Goal: Task Accomplishment & Management: Complete application form

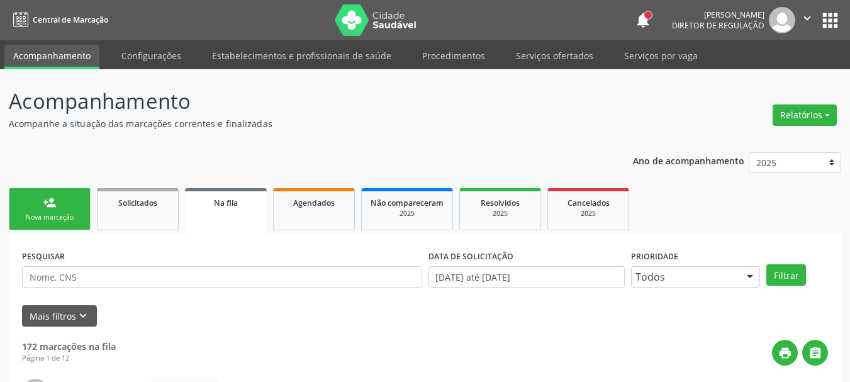
scroll to position [368, 0]
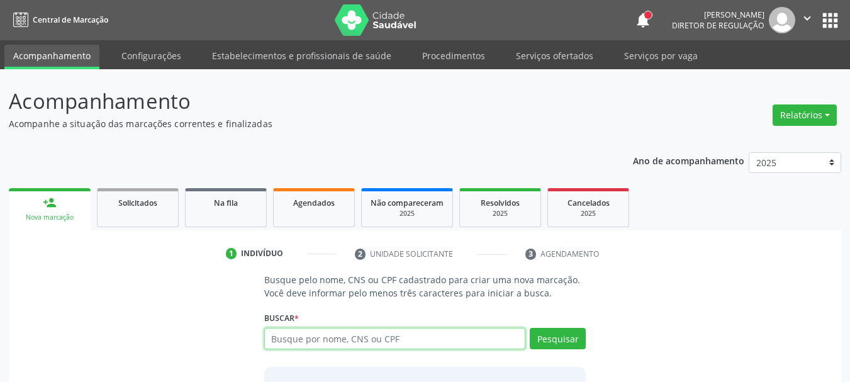
scroll to position [33, 0]
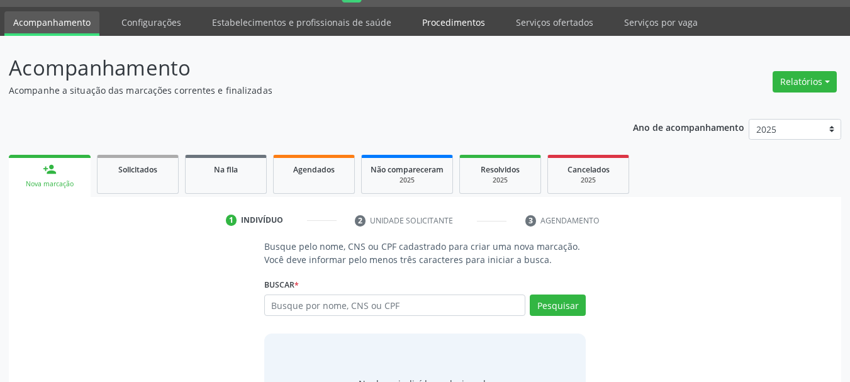
click at [452, 28] on link "Procedimentos" at bounding box center [453, 22] width 81 height 22
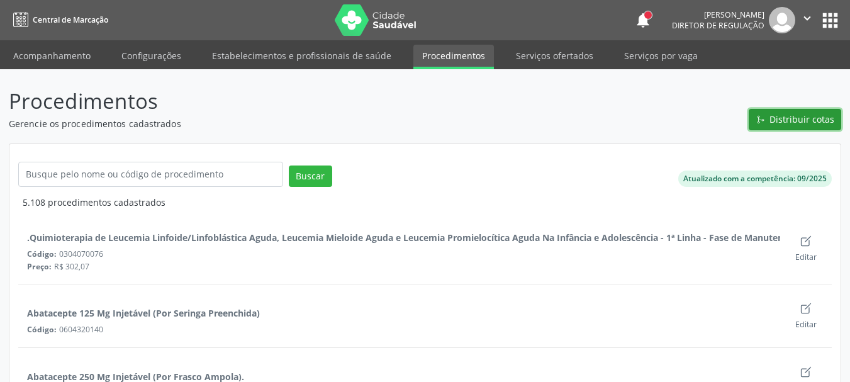
click at [770, 115] on button "Distribuir cotas" at bounding box center [795, 119] width 93 height 21
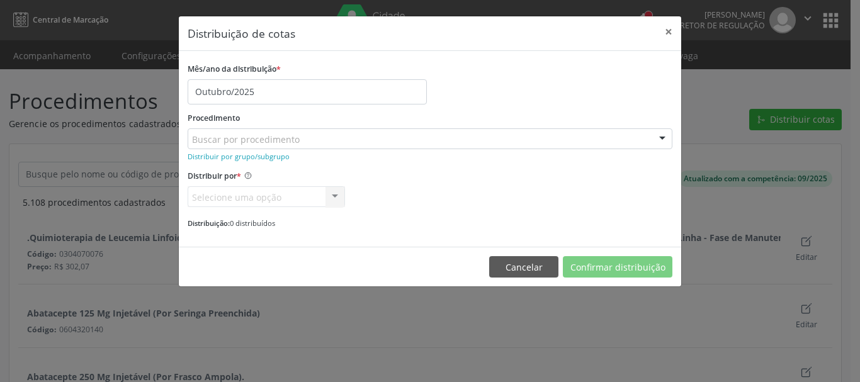
click at [310, 138] on div "Buscar por procedimento" at bounding box center [430, 138] width 485 height 21
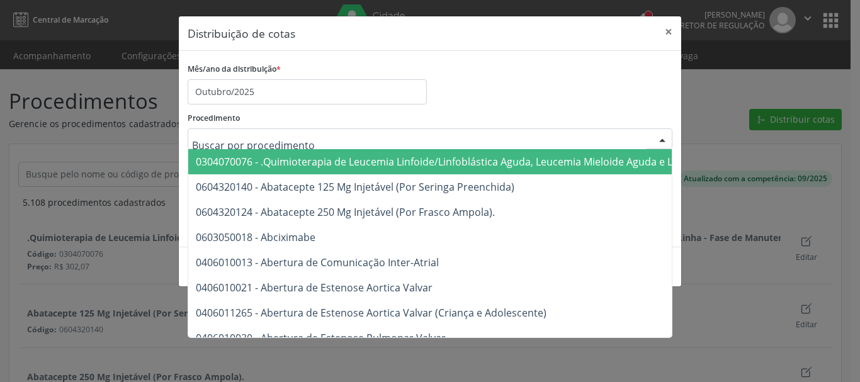
type input "F"
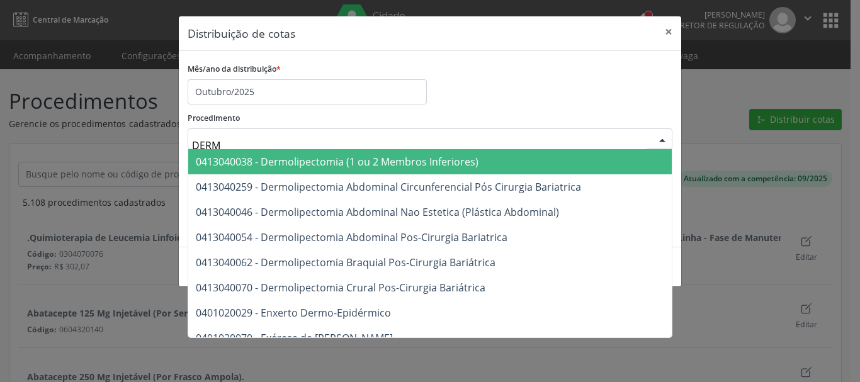
type input "DERMA"
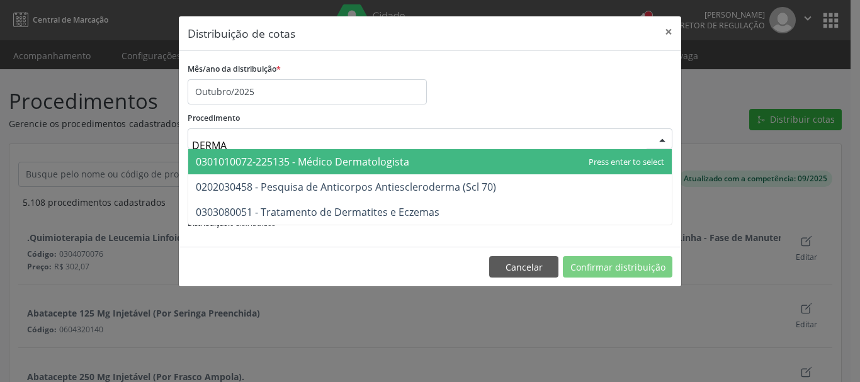
click at [269, 160] on span "0301010072-225135 - Médico Dermatologista" at bounding box center [302, 162] width 213 height 14
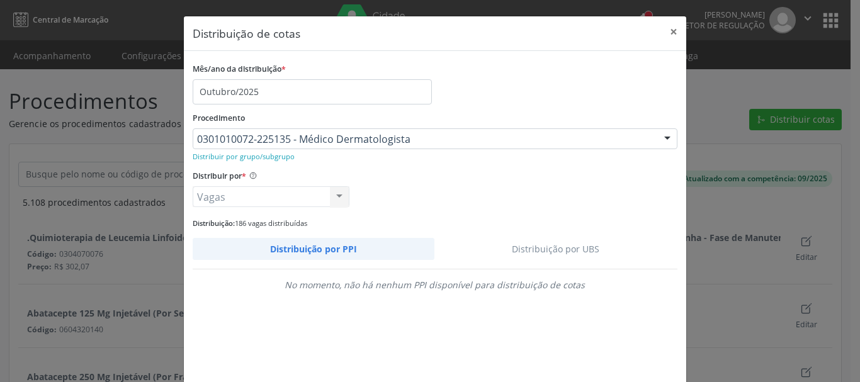
click at [547, 252] on link "Distribuição por UBS" at bounding box center [555, 249] width 243 height 22
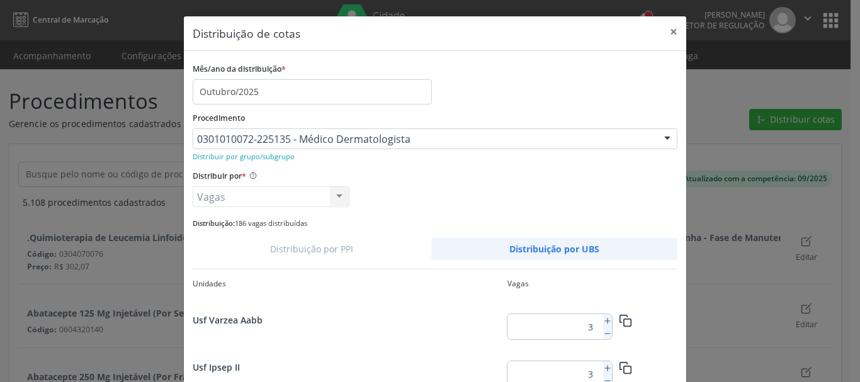
scroll to position [1036, 0]
click at [603, 367] on icon at bounding box center [607, 368] width 9 height 9
type input "5"
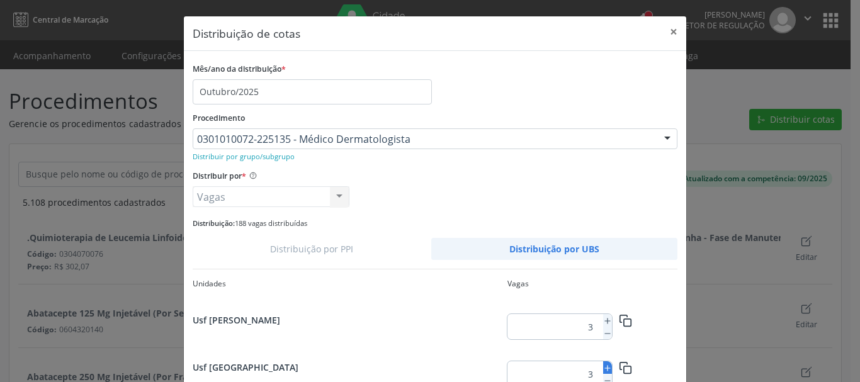
click at [603, 368] on icon at bounding box center [607, 368] width 9 height 9
type input "5"
click at [607, 366] on line at bounding box center [607, 368] width 0 height 5
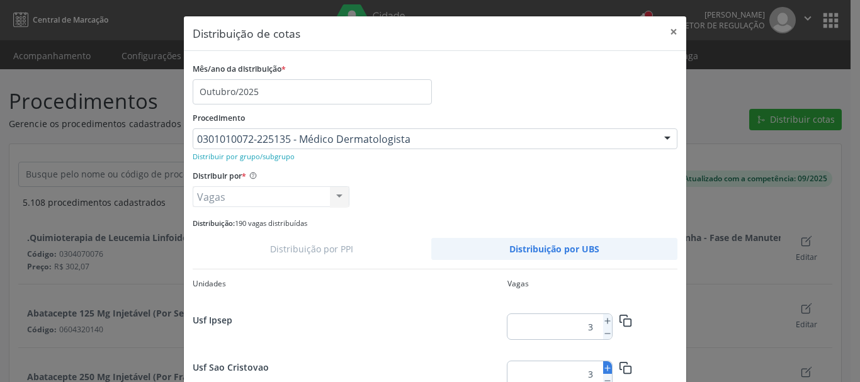
type input "4"
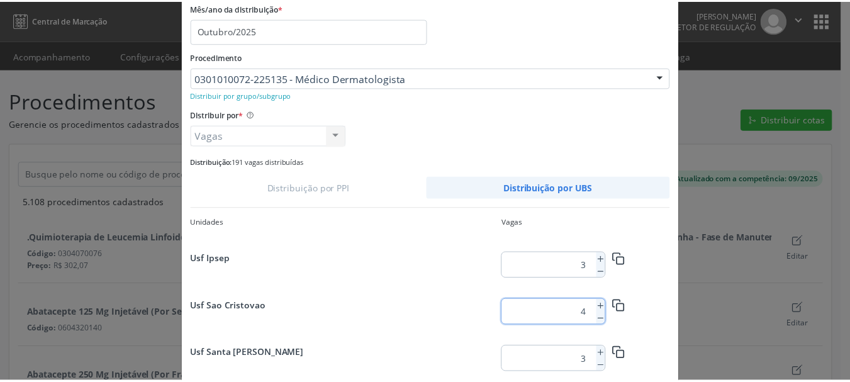
scroll to position [118, 0]
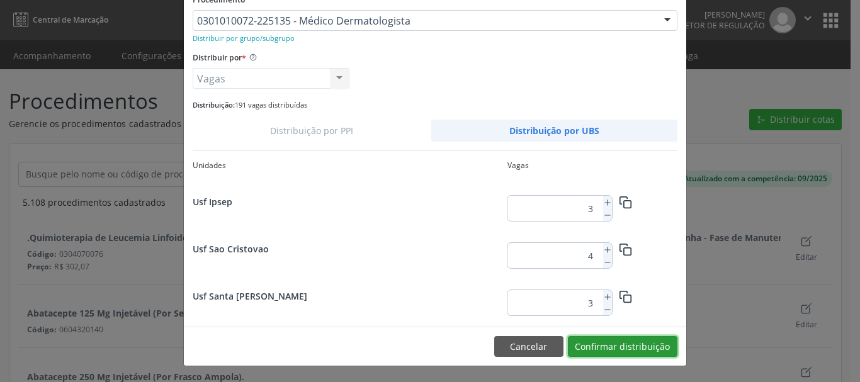
click at [624, 345] on button "Confirmar distribuição" at bounding box center [622, 346] width 109 height 21
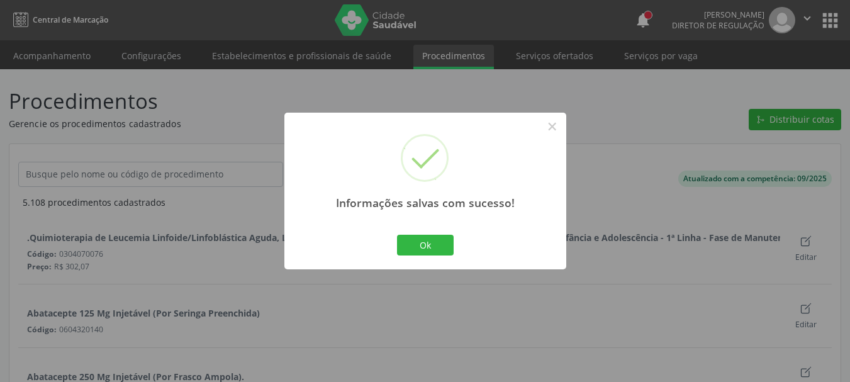
scroll to position [0, 0]
click at [427, 247] on button "Ok" at bounding box center [425, 245] width 57 height 21
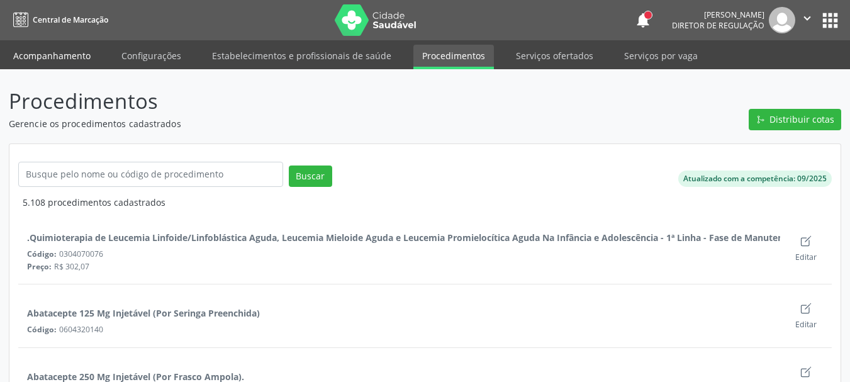
click at [71, 57] on link "Acompanhamento" at bounding box center [51, 56] width 95 height 22
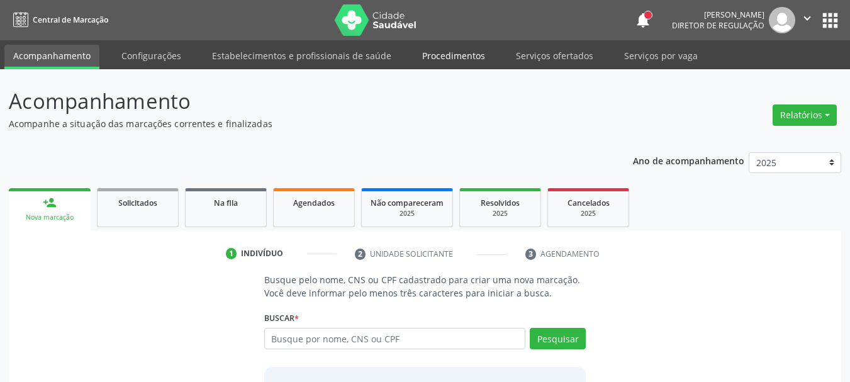
click at [434, 52] on link "Procedimentos" at bounding box center [453, 56] width 81 height 22
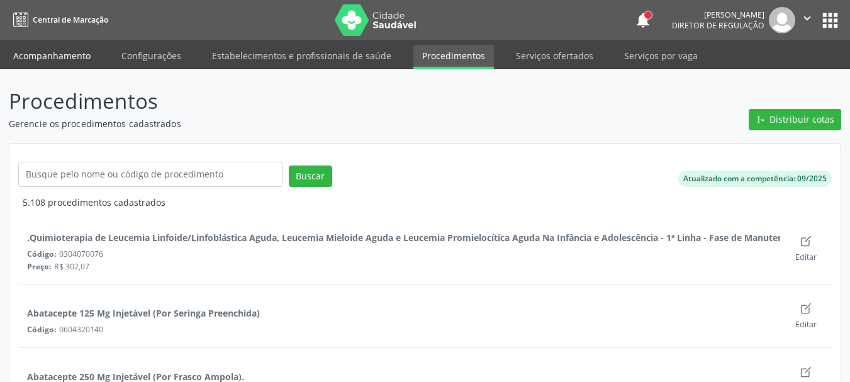
click at [49, 50] on link "Acompanhamento" at bounding box center [51, 56] width 95 height 22
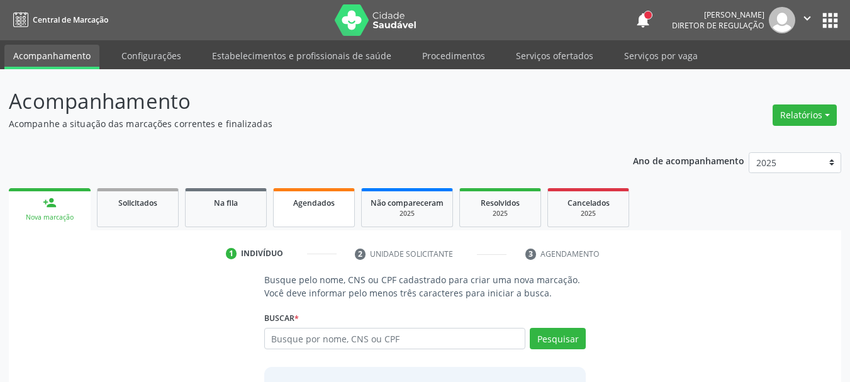
click at [312, 211] on link "Agendados" at bounding box center [314, 207] width 82 height 39
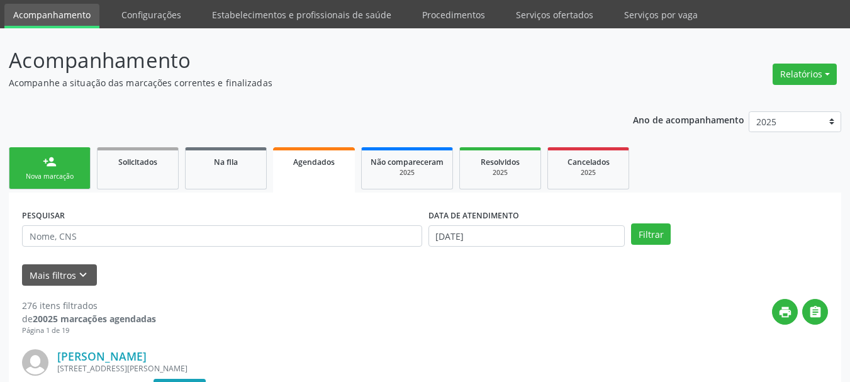
scroll to position [63, 0]
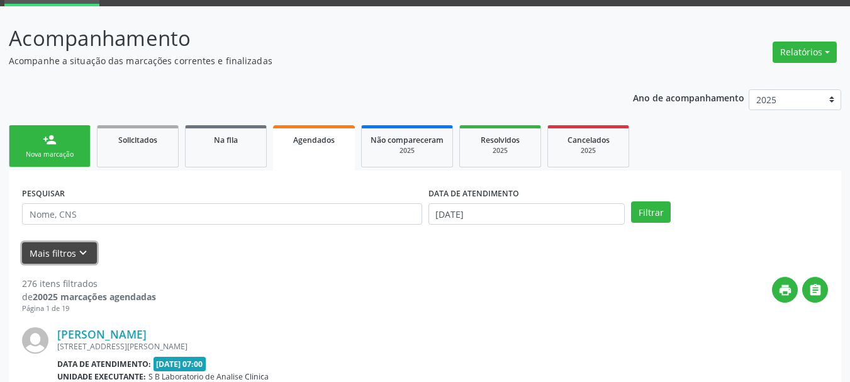
click at [80, 251] on icon "keyboard_arrow_down" at bounding box center [83, 253] width 14 height 14
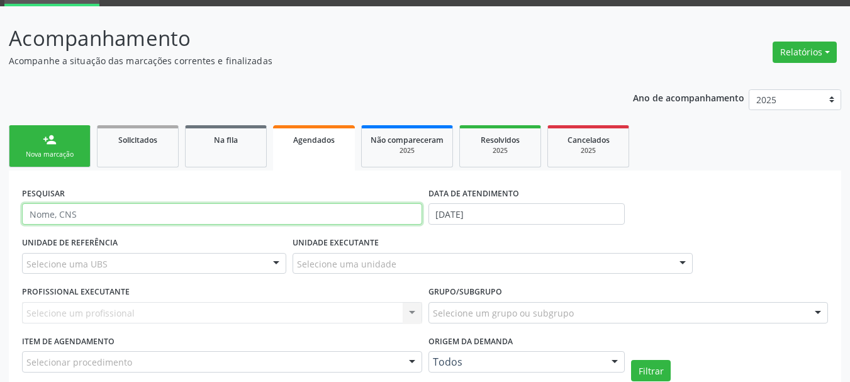
click at [84, 221] on input "text" at bounding box center [222, 213] width 400 height 21
type input "[PERSON_NAME]"
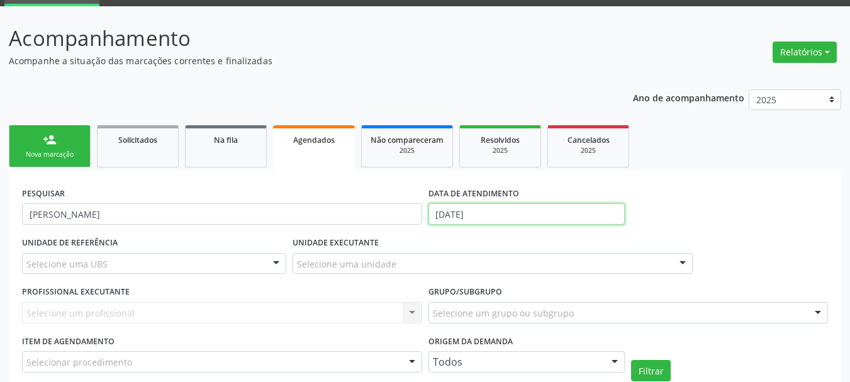
click at [447, 214] on input "[DATE]" at bounding box center [527, 213] width 197 height 21
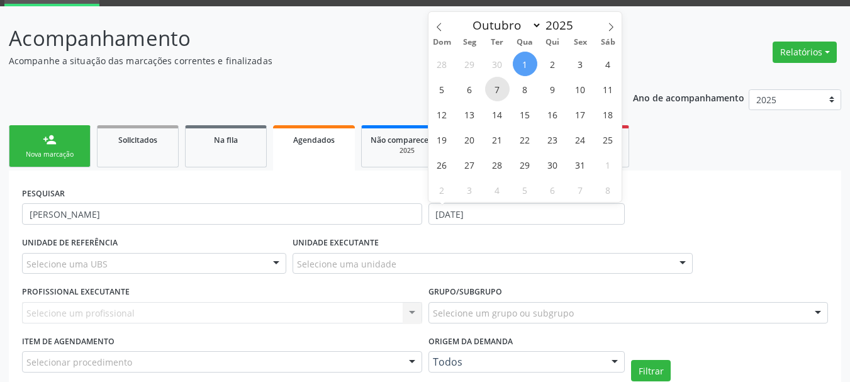
click at [500, 88] on span "7" at bounding box center [497, 89] width 25 height 25
type input "[DATE]"
click at [500, 88] on span "7" at bounding box center [497, 89] width 25 height 25
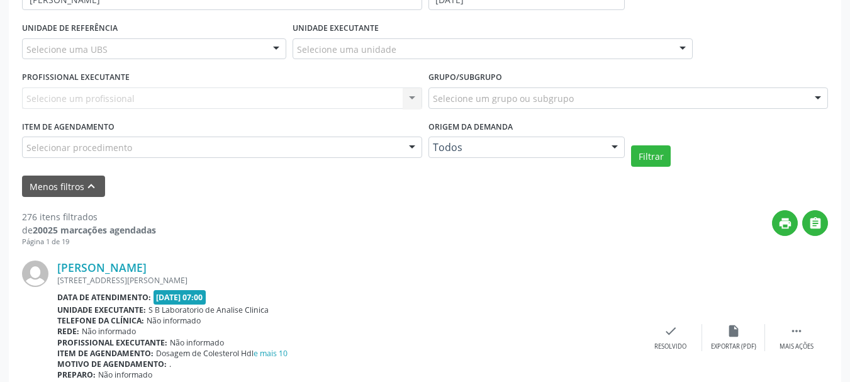
scroll to position [378, 0]
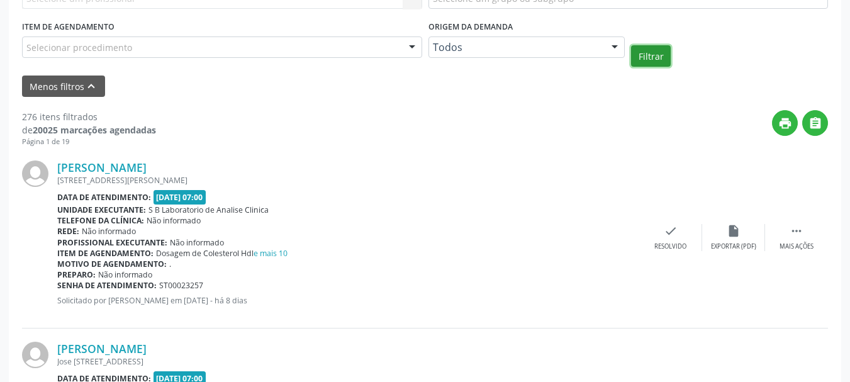
click at [646, 55] on button "Filtrar" at bounding box center [651, 55] width 40 height 21
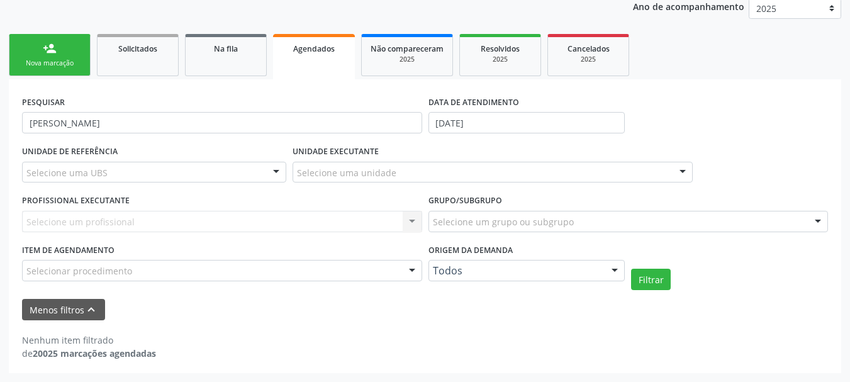
scroll to position [154, 0]
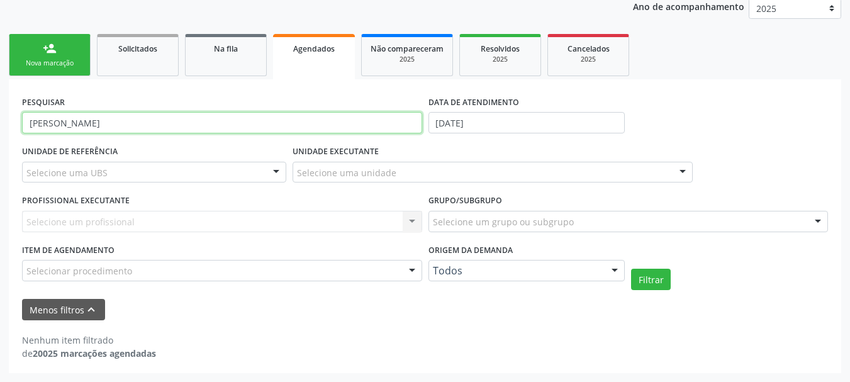
click at [32, 122] on input "[PERSON_NAME]" at bounding box center [222, 122] width 400 height 21
click at [31, 122] on input "[PERSON_NAME]" at bounding box center [222, 122] width 400 height 21
type input "[PERSON_NAME]"
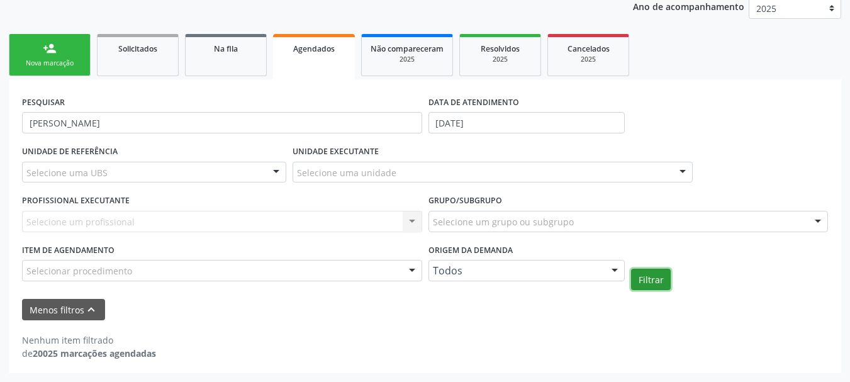
click at [649, 279] on button "Filtrar" at bounding box center [651, 279] width 40 height 21
click at [642, 282] on button "Filtrar" at bounding box center [651, 279] width 40 height 21
click at [54, 49] on div "person_add" at bounding box center [50, 49] width 14 height 14
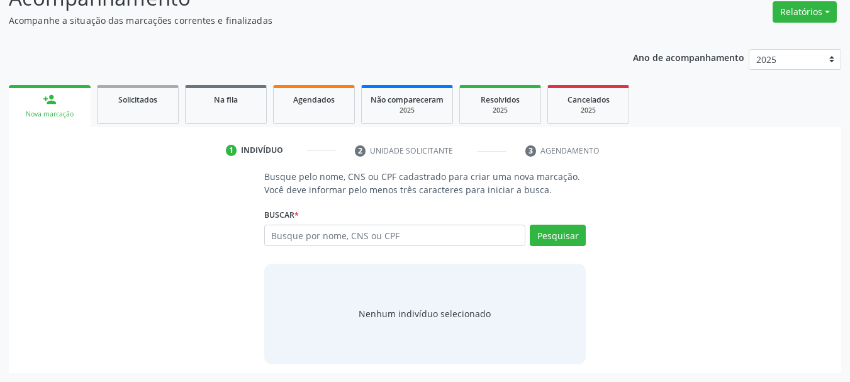
scroll to position [103, 0]
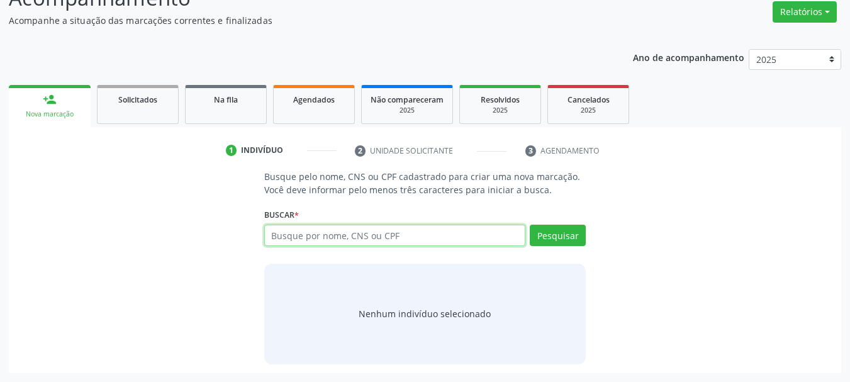
click at [298, 240] on input "text" at bounding box center [395, 235] width 262 height 21
type input "[PERSON_NAME]"
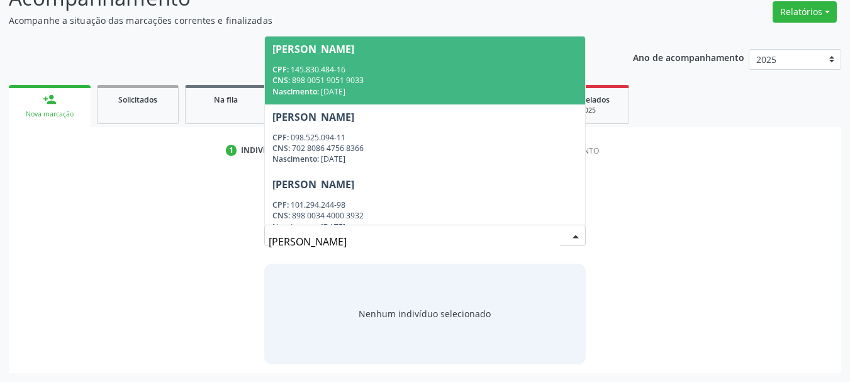
click at [310, 86] on div "Nascimento: [DATE]" at bounding box center [425, 91] width 306 height 11
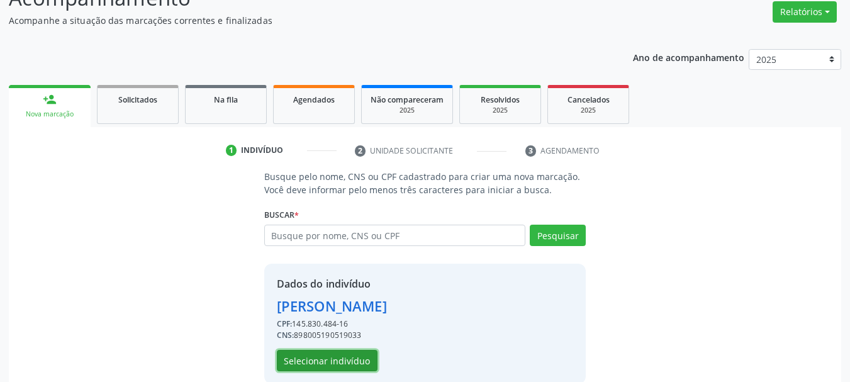
click at [339, 361] on button "Selecionar indivíduo" at bounding box center [327, 360] width 101 height 21
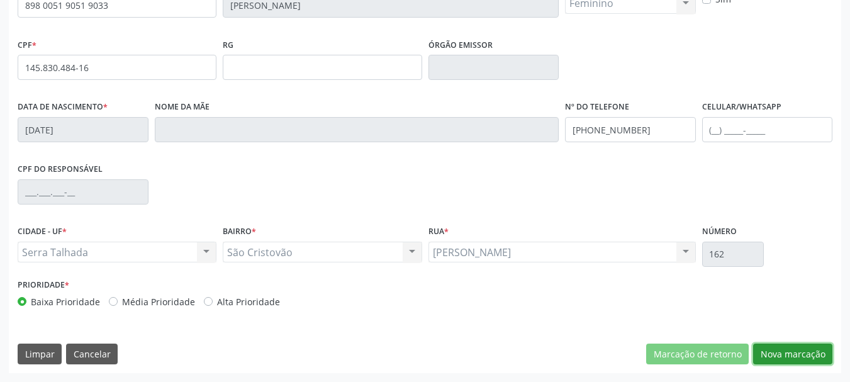
click at [792, 356] on button "Nova marcação" at bounding box center [792, 354] width 79 height 21
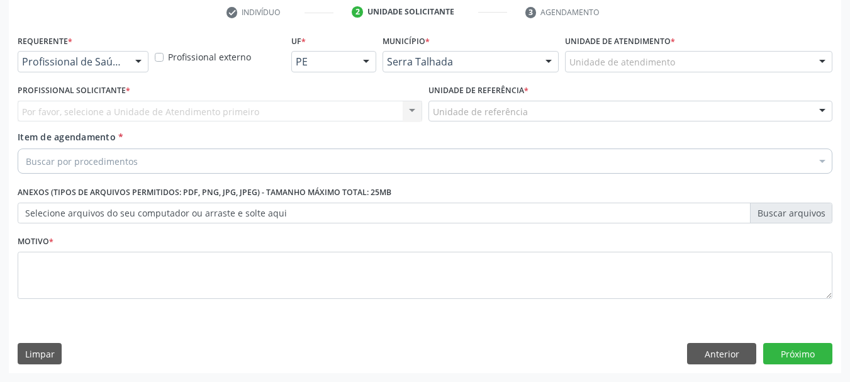
scroll to position [242, 0]
click at [76, 108] on div "Por favor, selecione a Unidade de Atendimento primeiro Nenhum resultado encontr…" at bounding box center [220, 111] width 405 height 21
drag, startPoint x: 86, startPoint y: 45, endPoint x: 87, endPoint y: 66, distance: 21.4
click at [87, 46] on div "Requerente * Profissional de Saúde Profissional de Saúde Paciente Nenhum result…" at bounding box center [83, 51] width 131 height 40
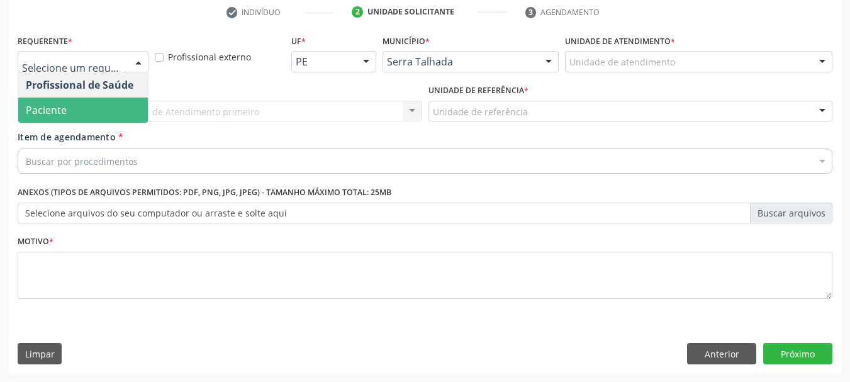
click at [77, 114] on span "Paciente" at bounding box center [83, 110] width 130 height 25
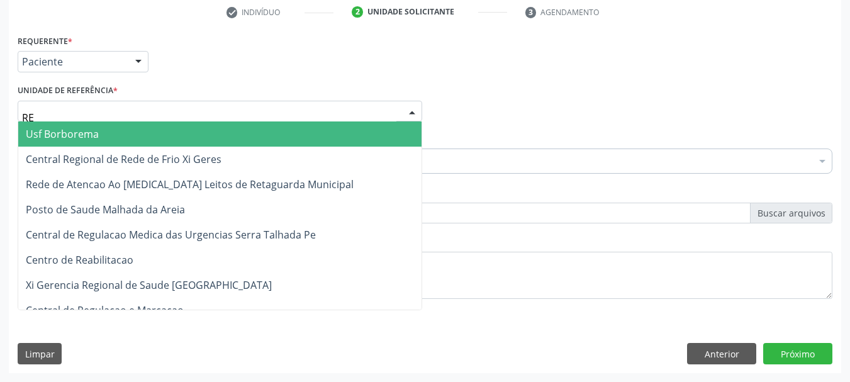
type input "REA"
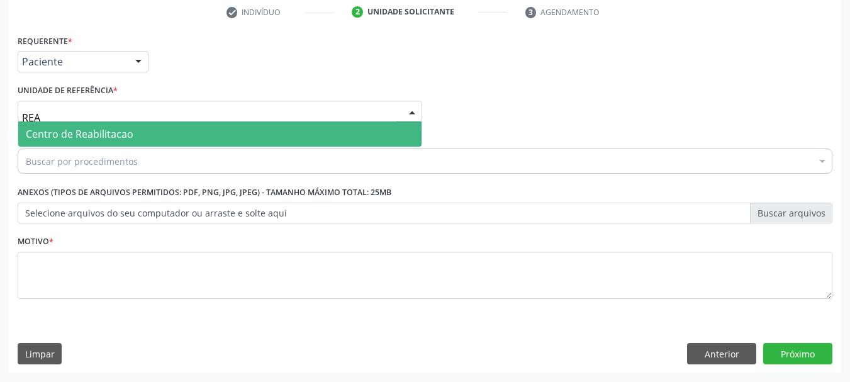
click at [77, 131] on span "Centro de Reabilitacao" at bounding box center [80, 134] width 108 height 14
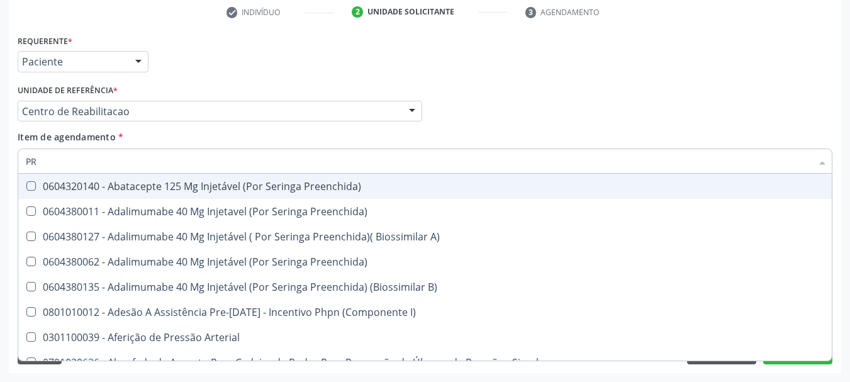
type input "P"
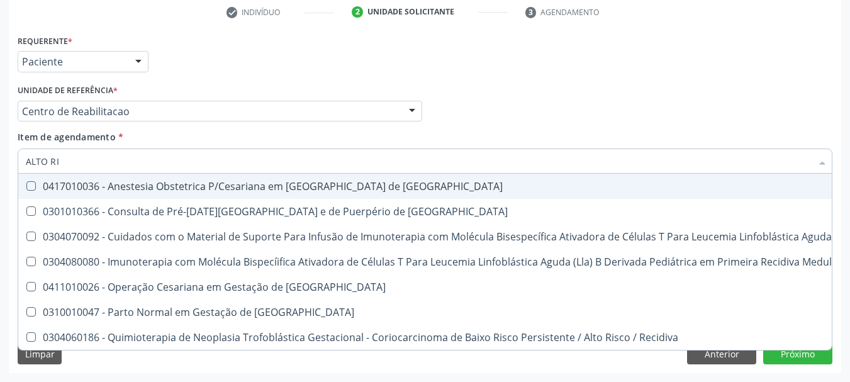
type input "ALTO RIS"
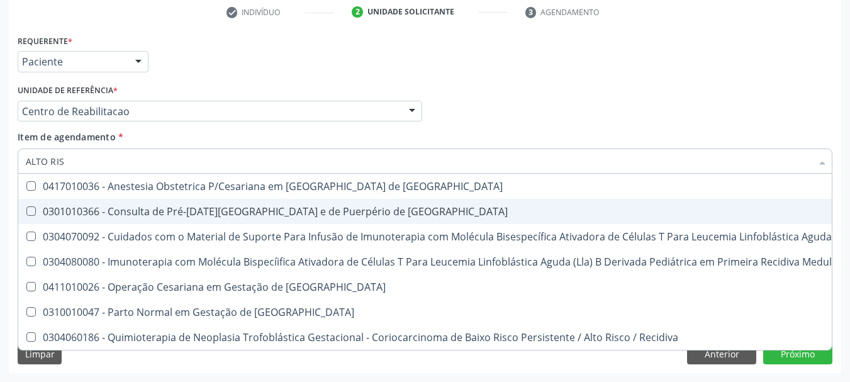
click at [160, 214] on div "0301010366 - Consulta de Pré-[DATE][GEOGRAPHIC_DATA] e de Puerpério de [GEOGRAP…" at bounding box center [672, 211] width 1293 height 10
checkbox Risco "true"
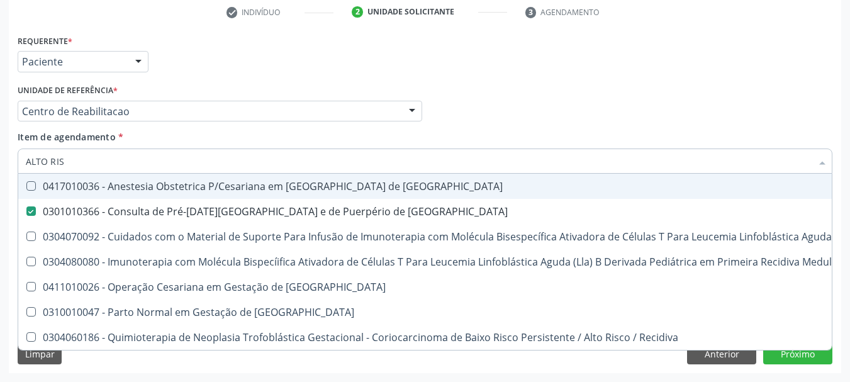
click at [474, 126] on div "Profissional Solicitante Por favor, selecione a Unidade de Atendimento primeiro…" at bounding box center [424, 105] width 821 height 49
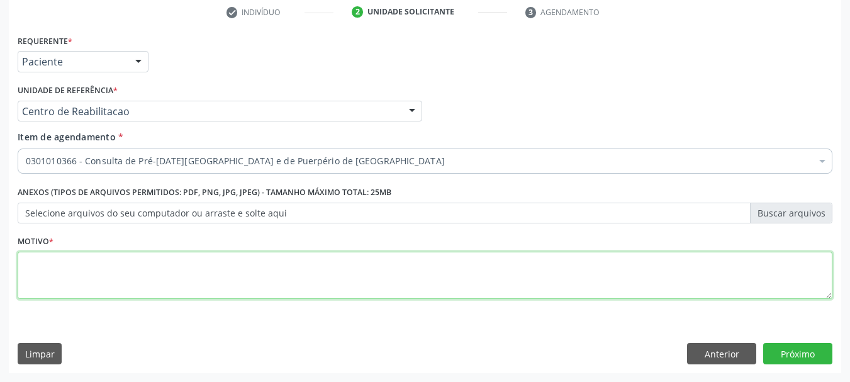
click at [26, 273] on textarea at bounding box center [425, 276] width 815 height 48
type textarea "Z"
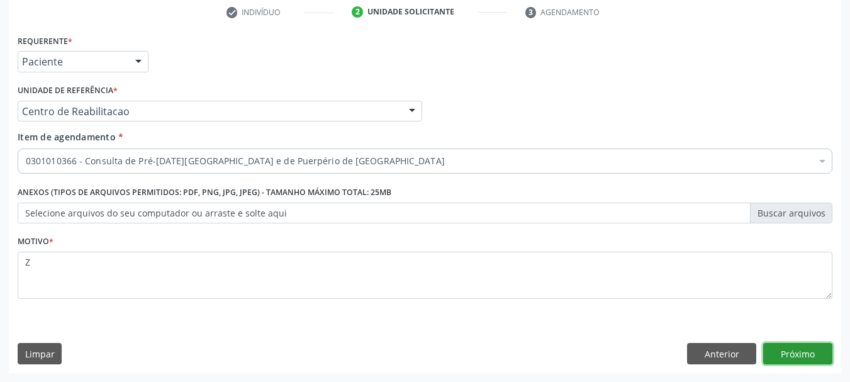
click at [797, 354] on button "Próximo" at bounding box center [797, 353] width 69 height 21
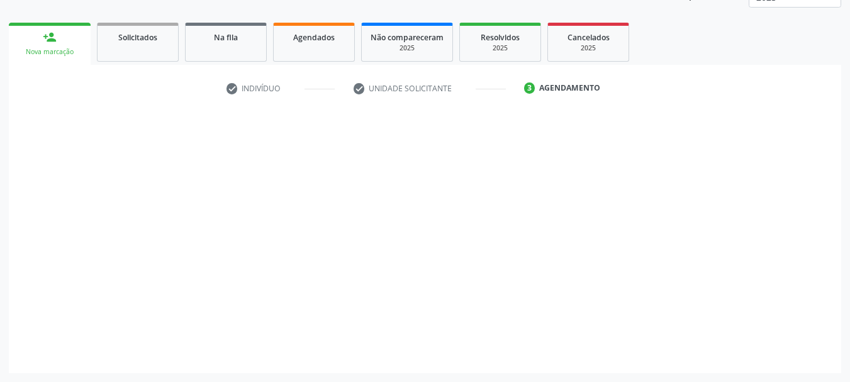
scroll to position [166, 0]
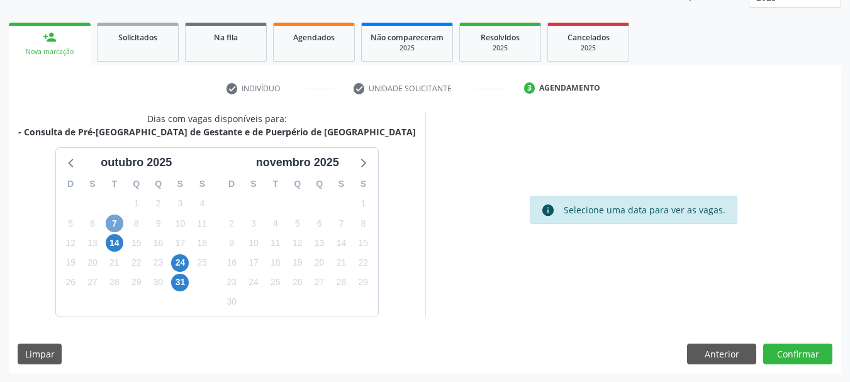
click at [112, 222] on span "7" at bounding box center [115, 224] width 18 height 18
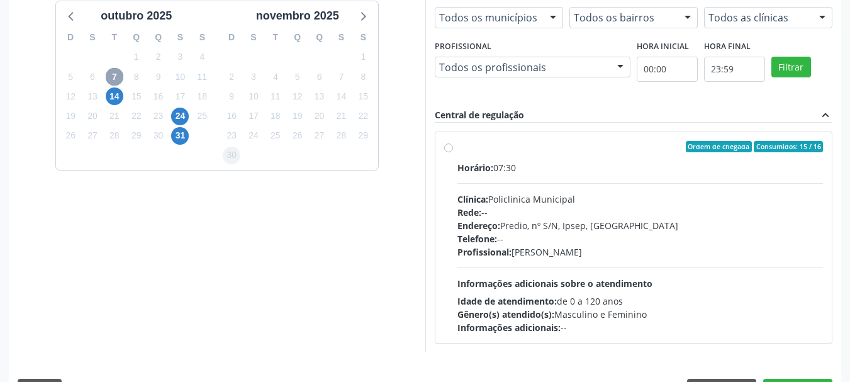
scroll to position [284, 0]
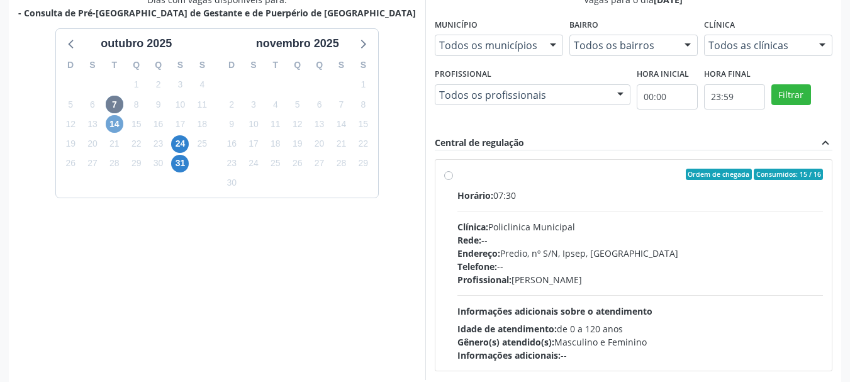
click at [109, 129] on span "14" at bounding box center [115, 124] width 18 height 18
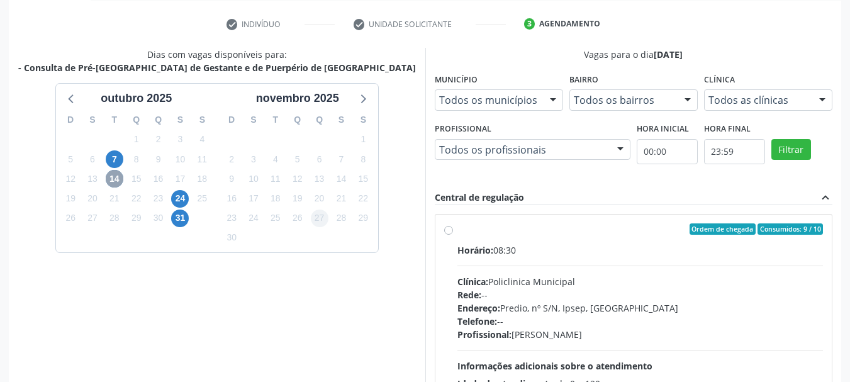
scroll to position [222, 0]
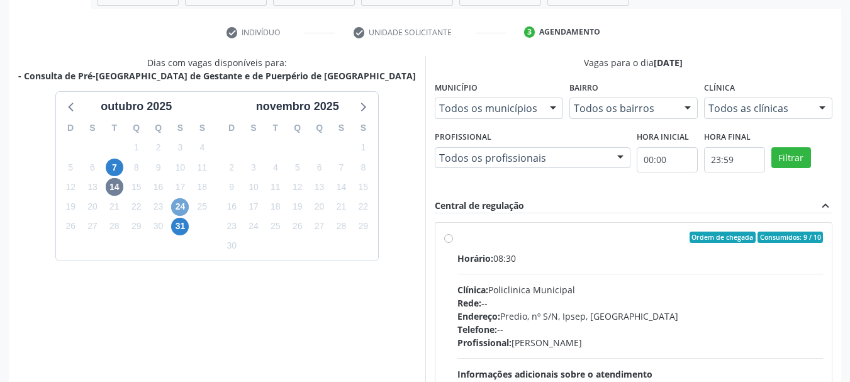
click at [182, 205] on span "24" at bounding box center [180, 207] width 18 height 18
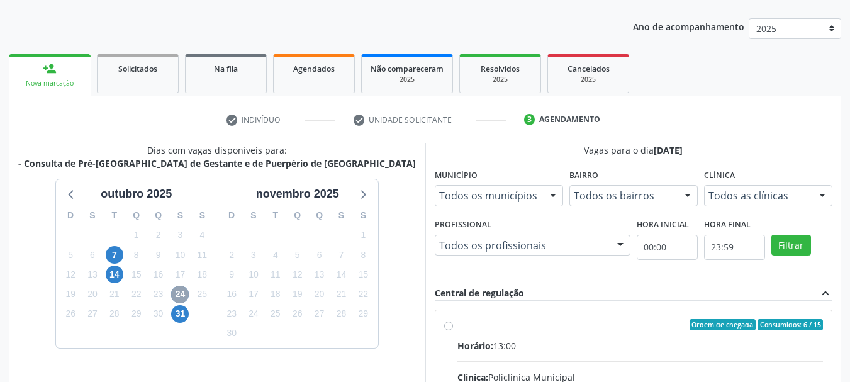
scroll to position [96, 0]
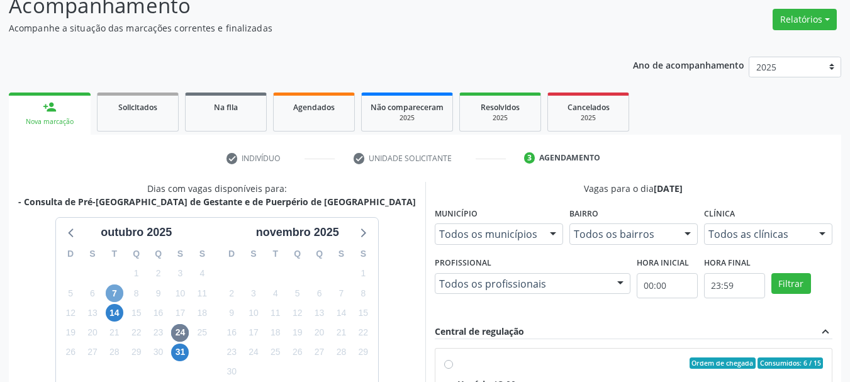
click at [115, 296] on span "7" at bounding box center [115, 293] width 18 height 18
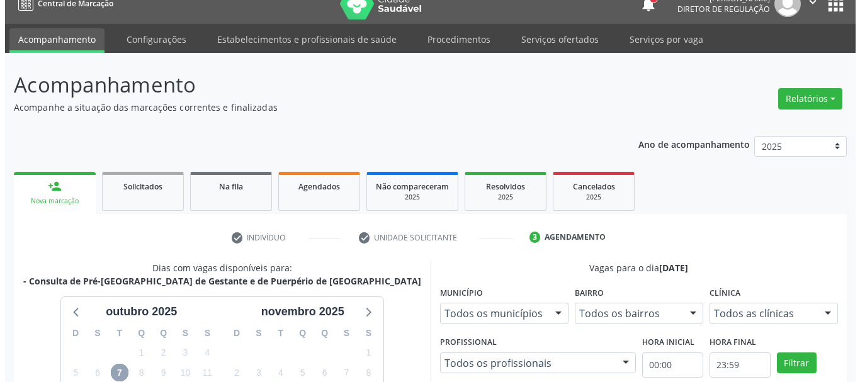
scroll to position [0, 0]
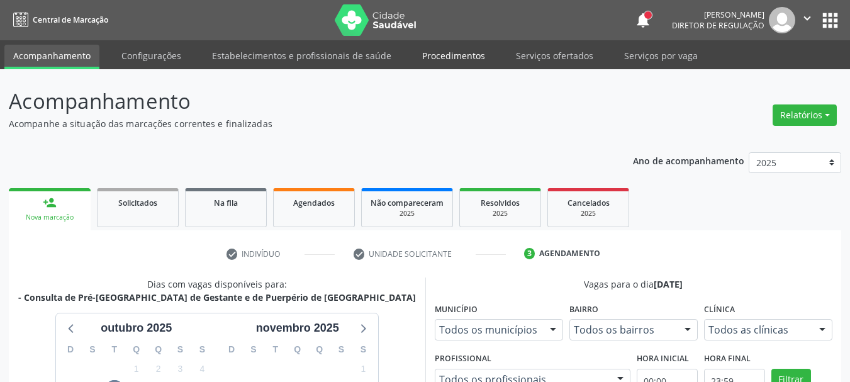
click at [457, 53] on link "Procedimentos" at bounding box center [453, 56] width 81 height 22
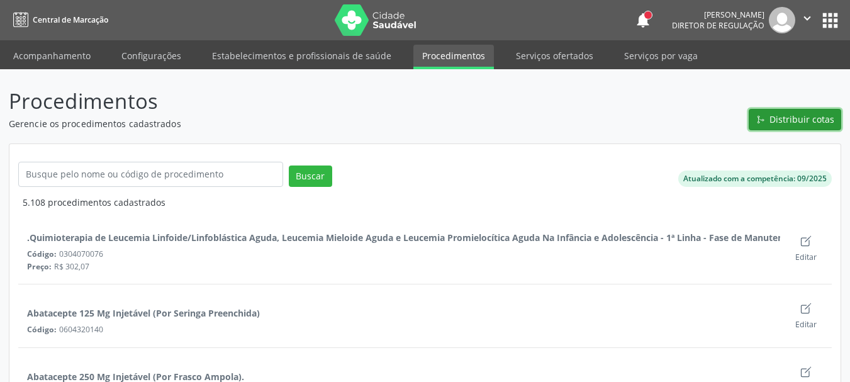
click at [823, 120] on span "Distribuir cotas" at bounding box center [802, 119] width 65 height 13
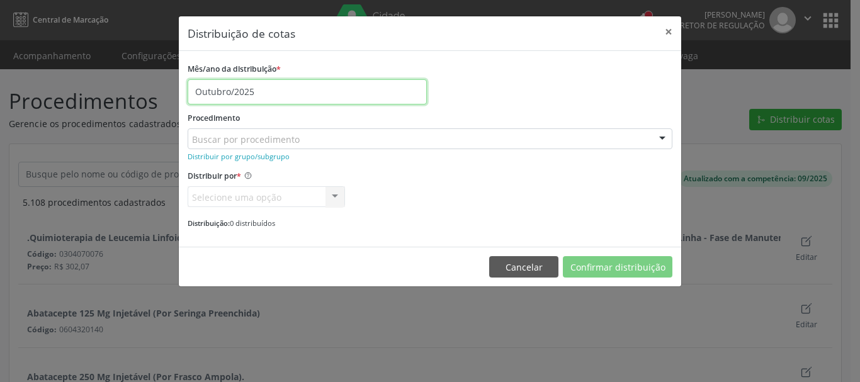
click at [226, 91] on input "Outubro/2025" at bounding box center [307, 91] width 239 height 25
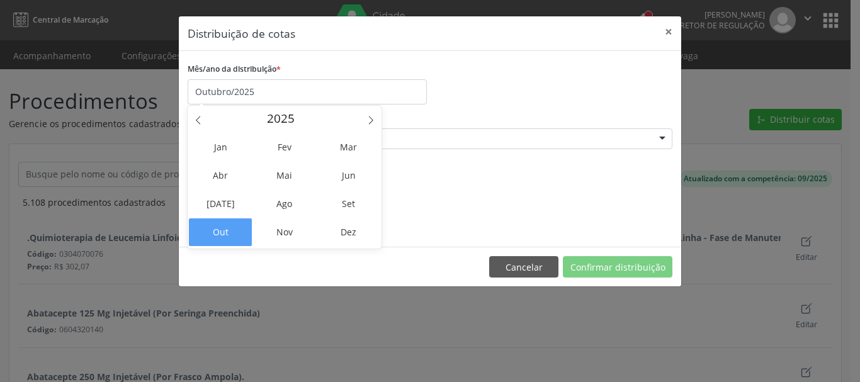
click at [232, 233] on span "Out" at bounding box center [221, 232] width 64 height 28
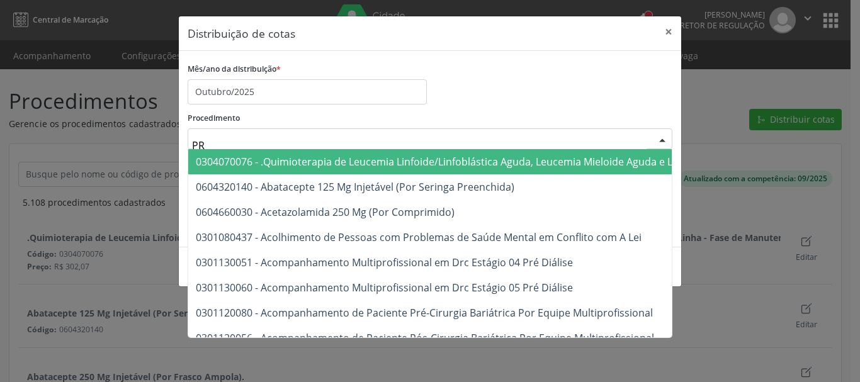
type input "P"
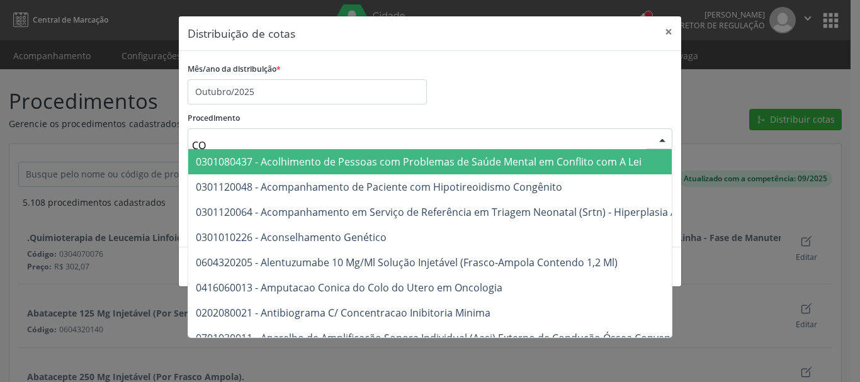
type input "C"
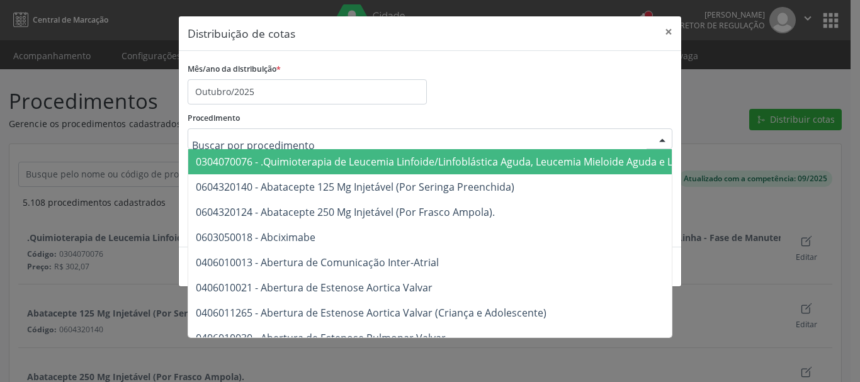
type input "C"
type input "P"
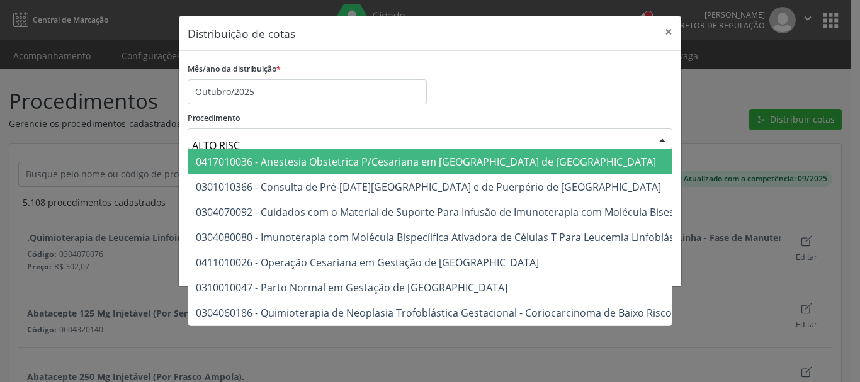
type input "ALTO RISCO"
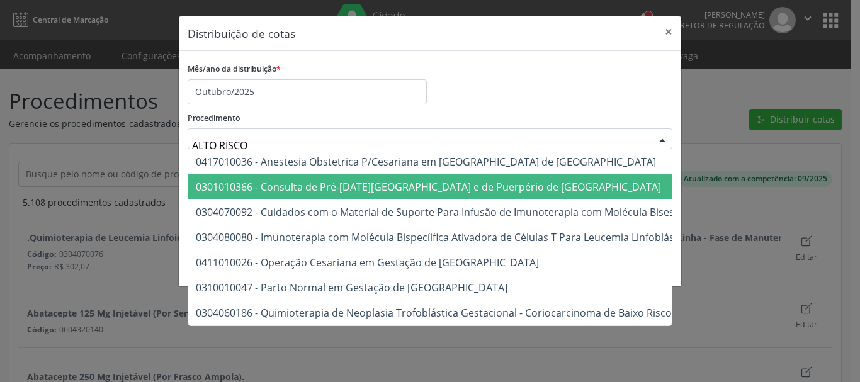
click at [318, 196] on span "0301010366 - Consulta de Pré-[DATE][GEOGRAPHIC_DATA] e de Puerpério de [GEOGRAP…" at bounding box center [833, 186] width 1291 height 25
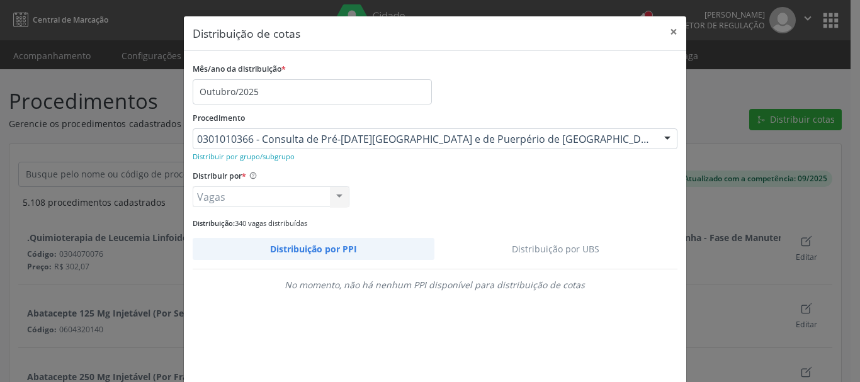
click at [573, 250] on link "Distribuição por UBS" at bounding box center [555, 249] width 243 height 22
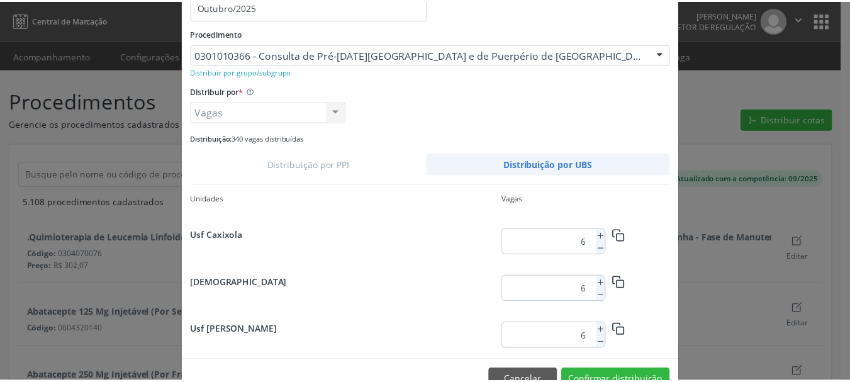
scroll to position [118, 0]
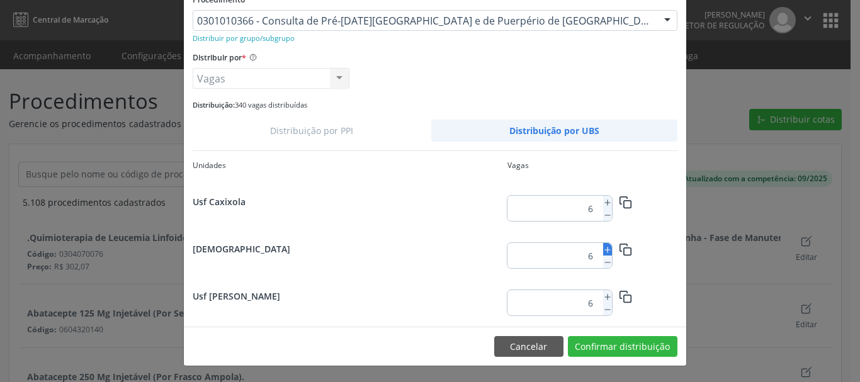
click at [607, 249] on line at bounding box center [607, 249] width 0 height 5
type input "7"
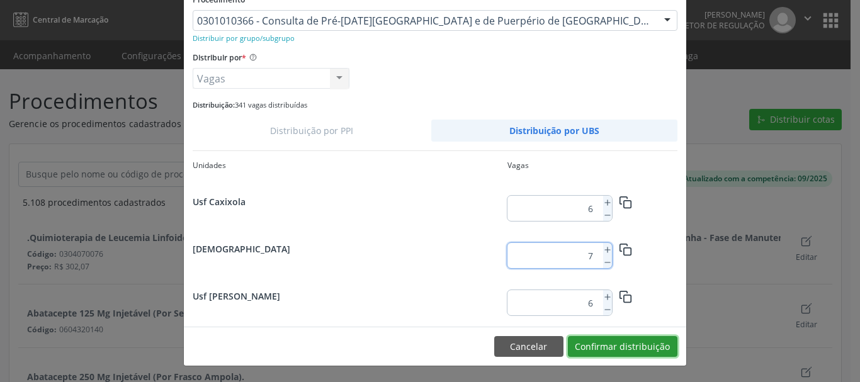
click at [609, 352] on button "Confirmar distribuição" at bounding box center [622, 346] width 109 height 21
